Goal: Task Accomplishment & Management: Manage account settings

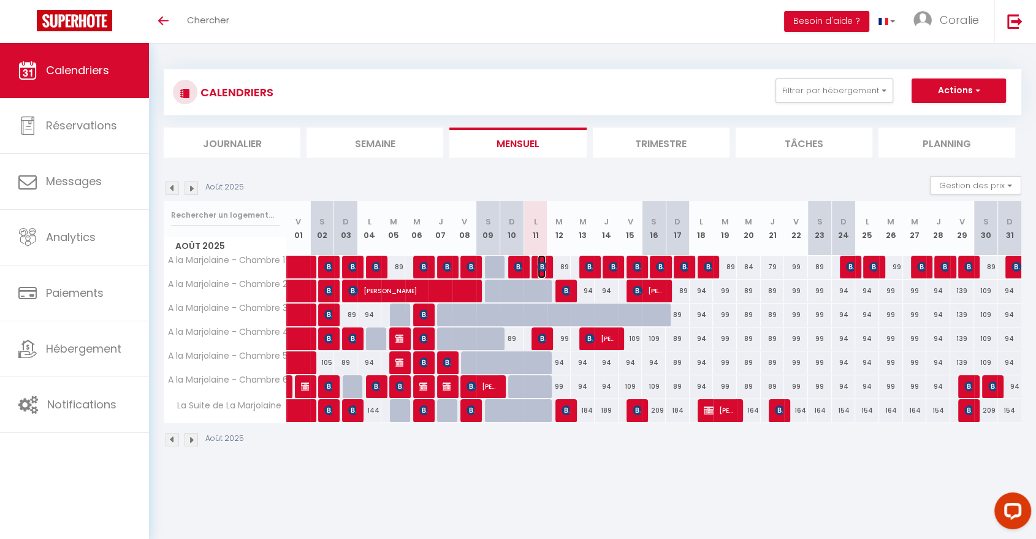
click at [543, 267] on img at bounding box center [542, 267] width 10 height 10
select select "OK"
select select "0"
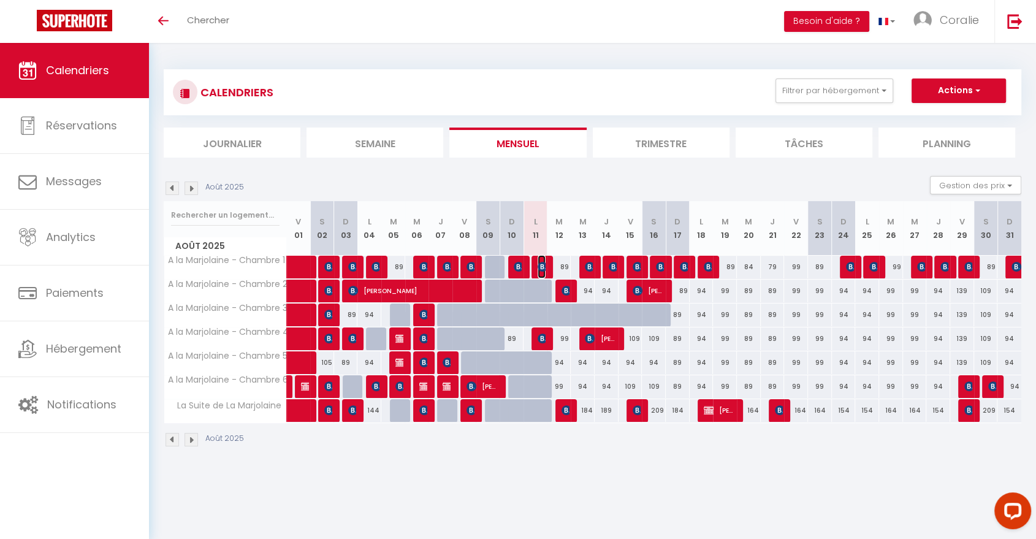
select select "1"
select select
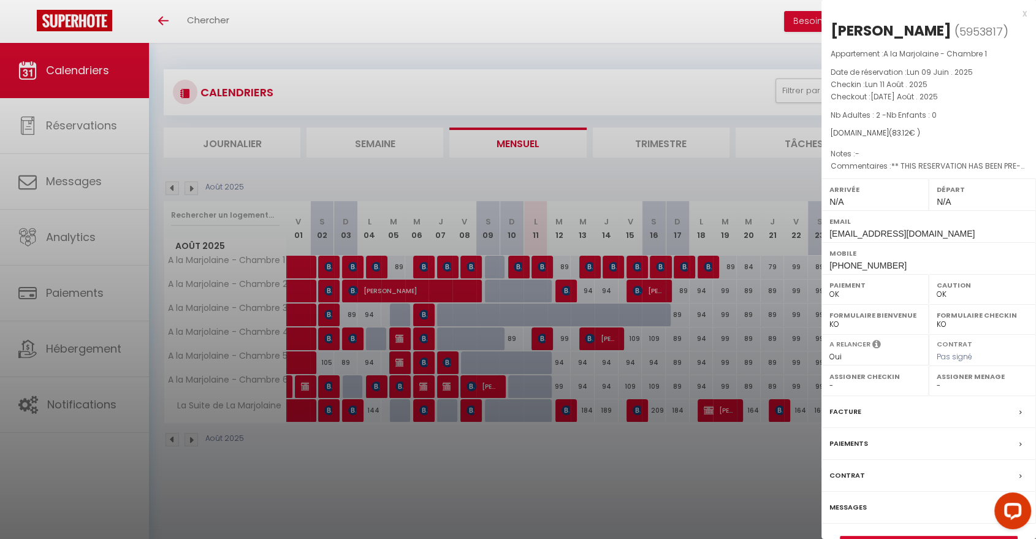
click at [707, 175] on div at bounding box center [518, 269] width 1036 height 539
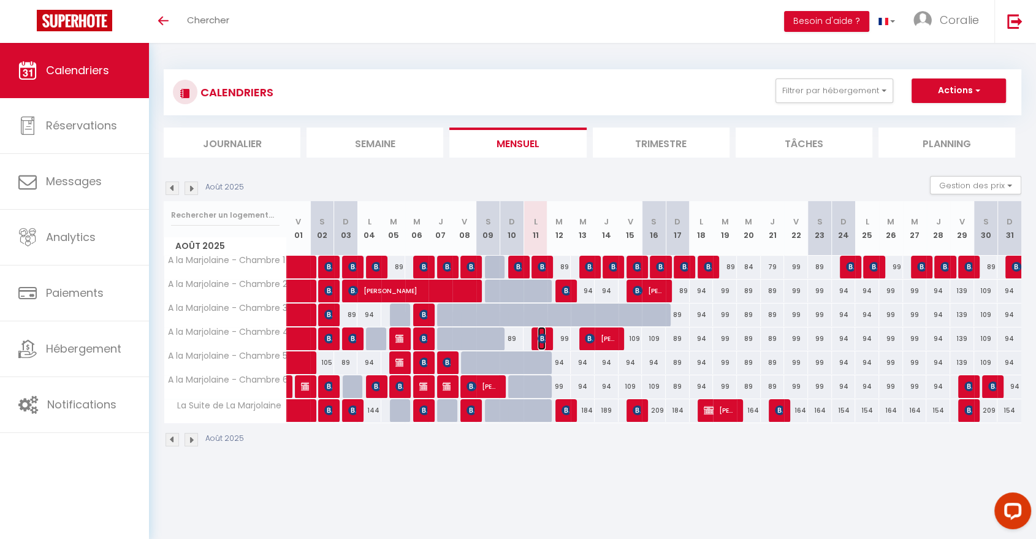
click at [539, 339] on img at bounding box center [542, 338] width 10 height 10
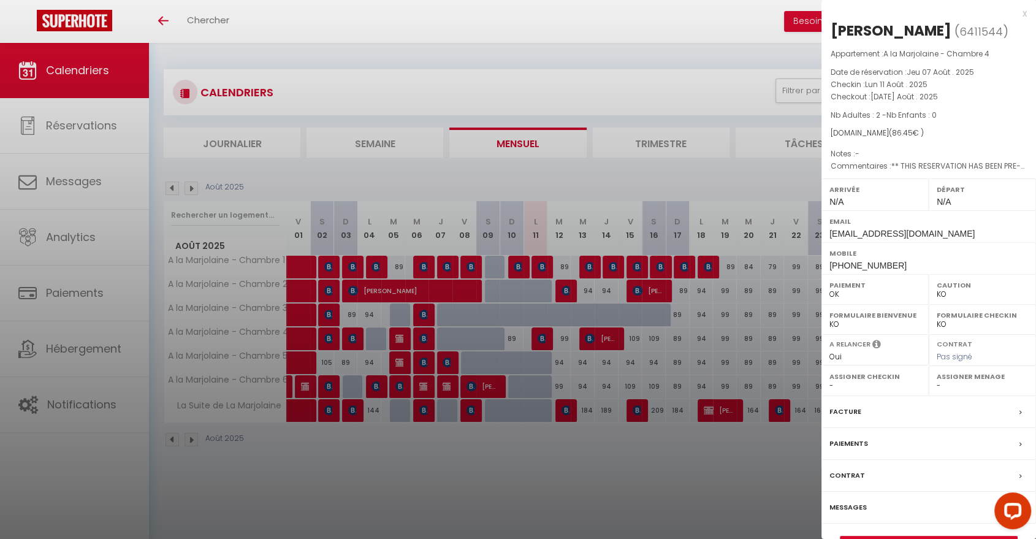
click at [592, 169] on div at bounding box center [518, 269] width 1036 height 539
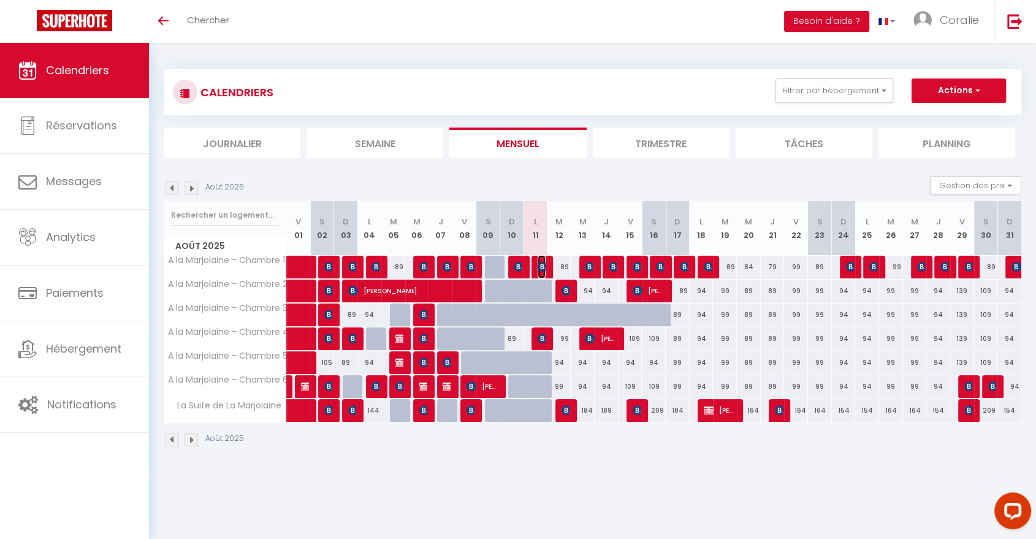
click at [545, 267] on img at bounding box center [542, 267] width 10 height 10
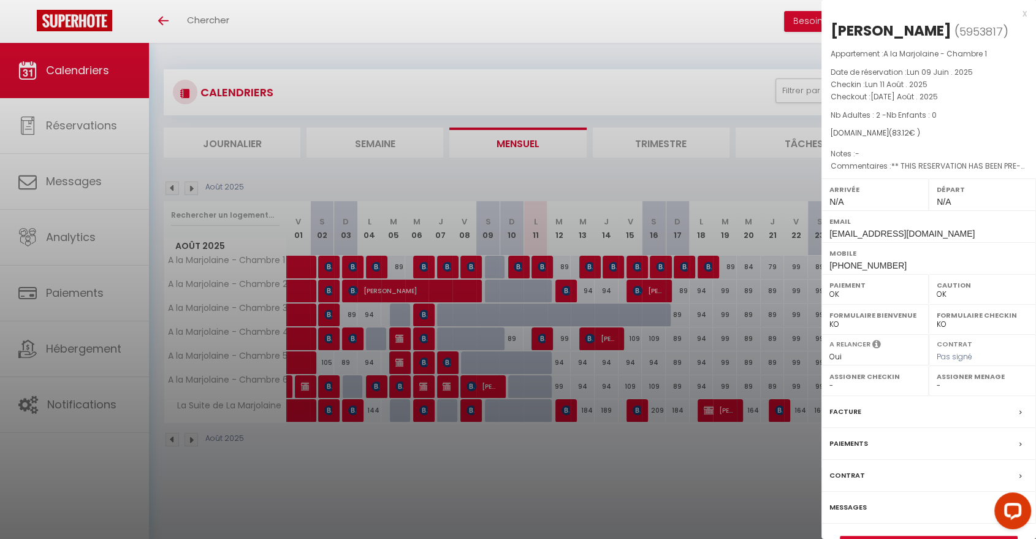
click at [543, 267] on div at bounding box center [518, 269] width 1036 height 539
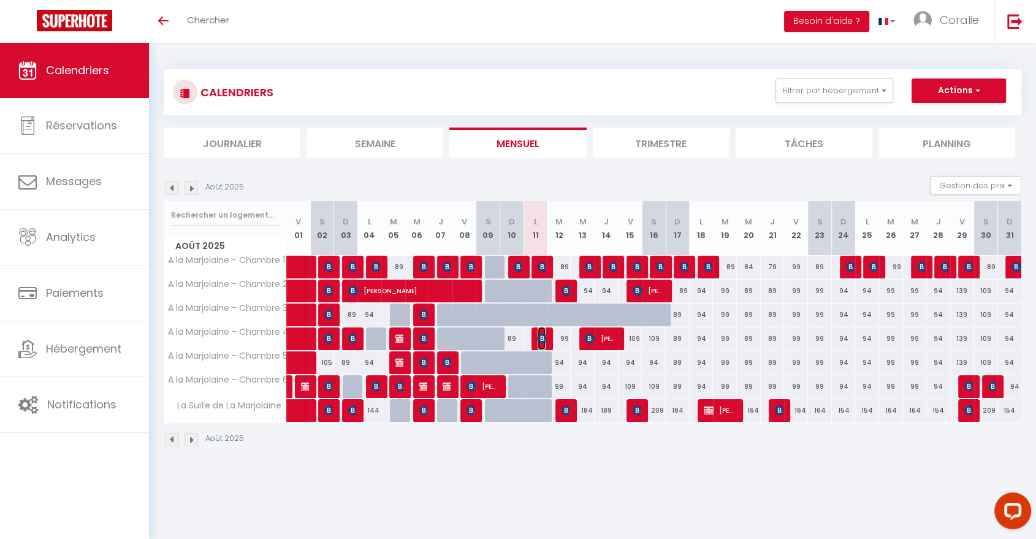
click at [541, 337] on img at bounding box center [542, 338] width 10 height 10
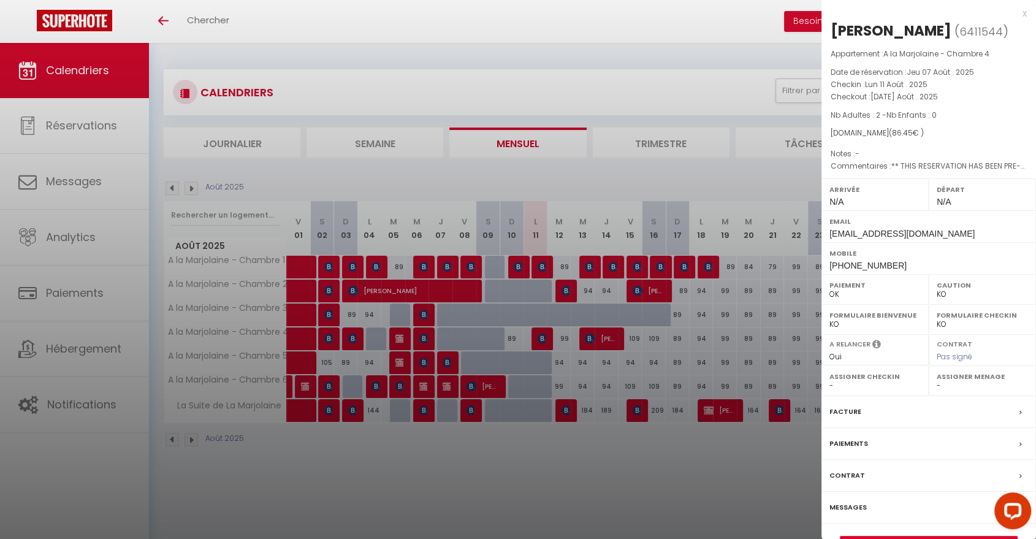
click at [559, 308] on div at bounding box center [518, 269] width 1036 height 539
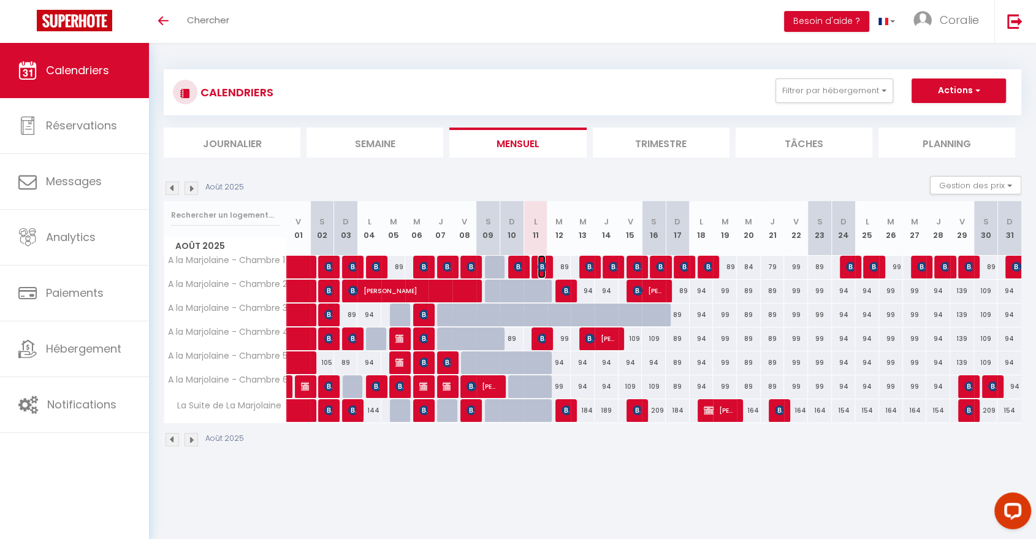
click at [545, 265] on img at bounding box center [542, 267] width 10 height 10
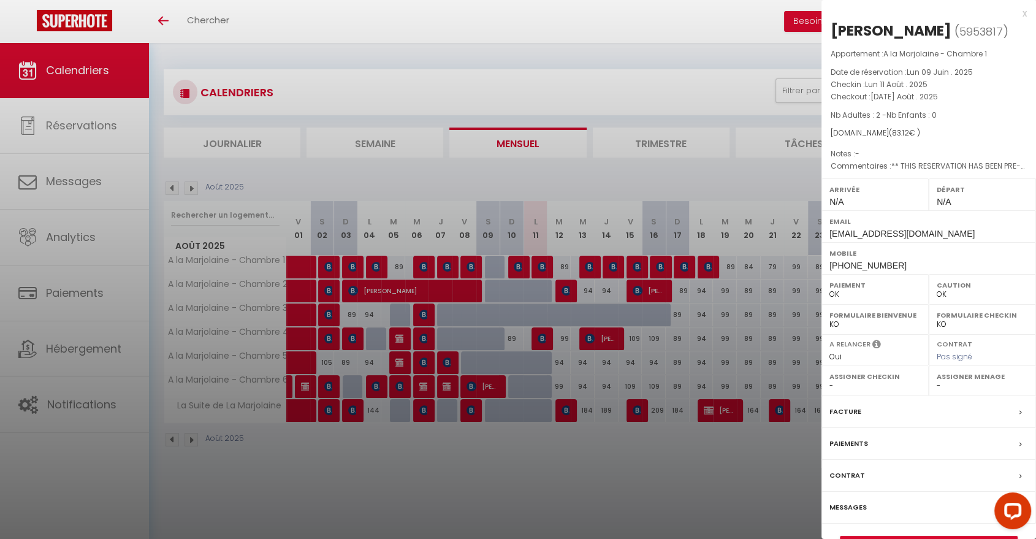
click at [545, 265] on div at bounding box center [518, 269] width 1036 height 539
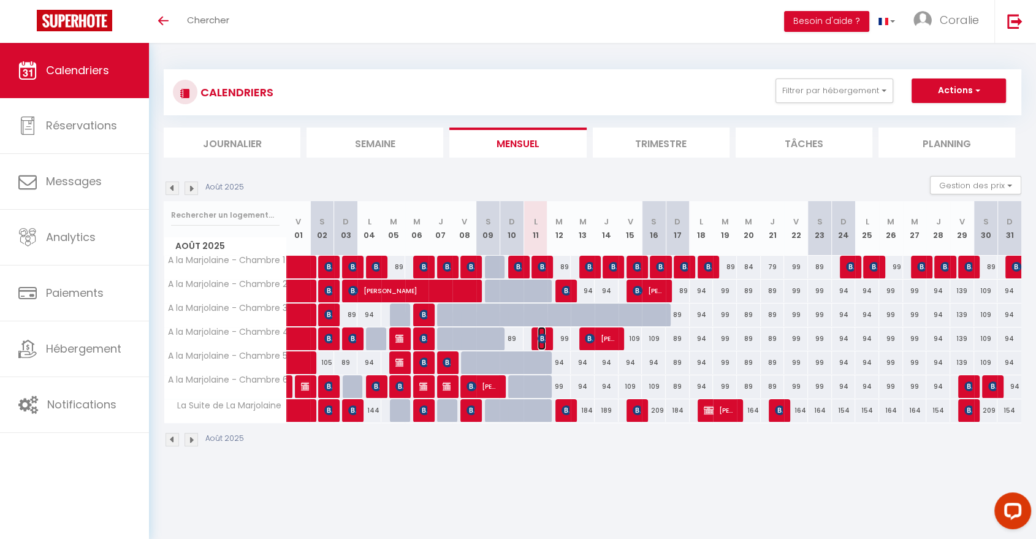
click at [539, 339] on img at bounding box center [542, 338] width 10 height 10
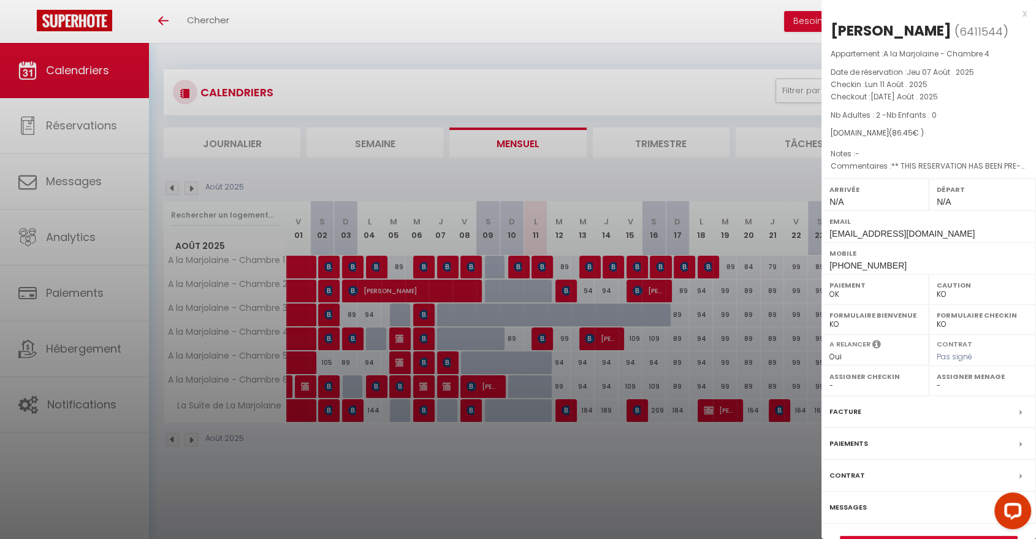
click at [599, 213] on div at bounding box center [518, 269] width 1036 height 539
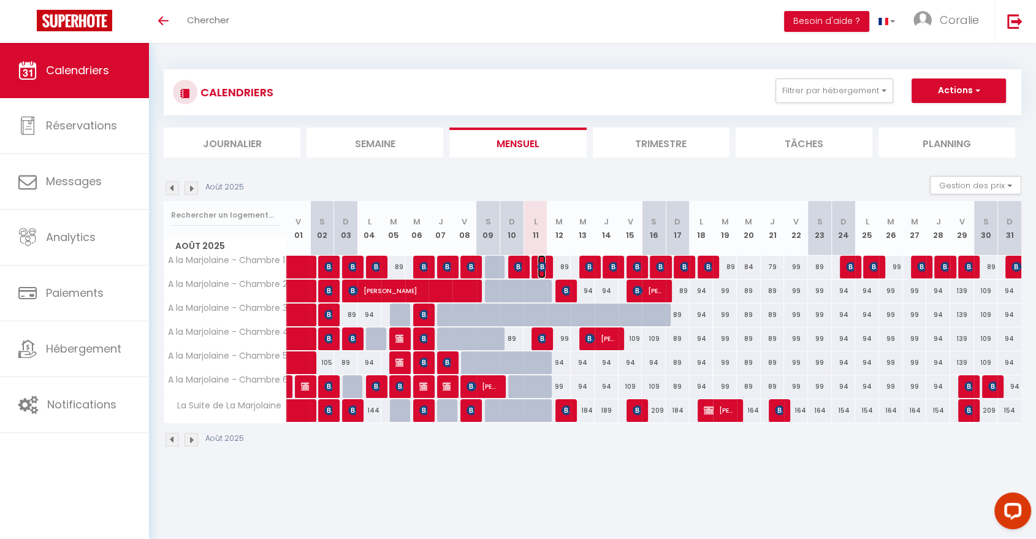
click at [542, 263] on img at bounding box center [542, 267] width 10 height 10
select select "OK"
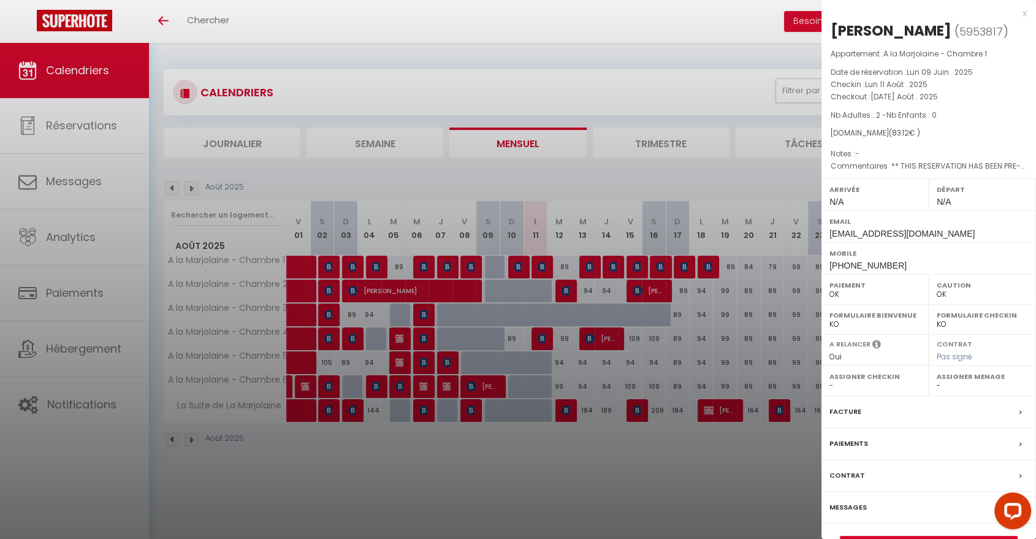
click at [649, 184] on div at bounding box center [518, 269] width 1036 height 539
